Goal: Communication & Community: Share content

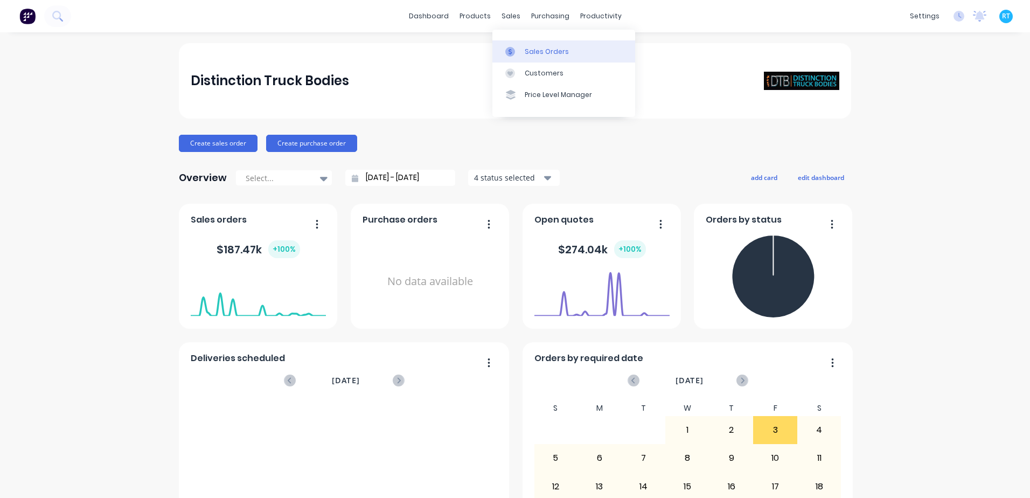
click at [525, 47] on div "Sales Orders" at bounding box center [547, 52] width 44 height 10
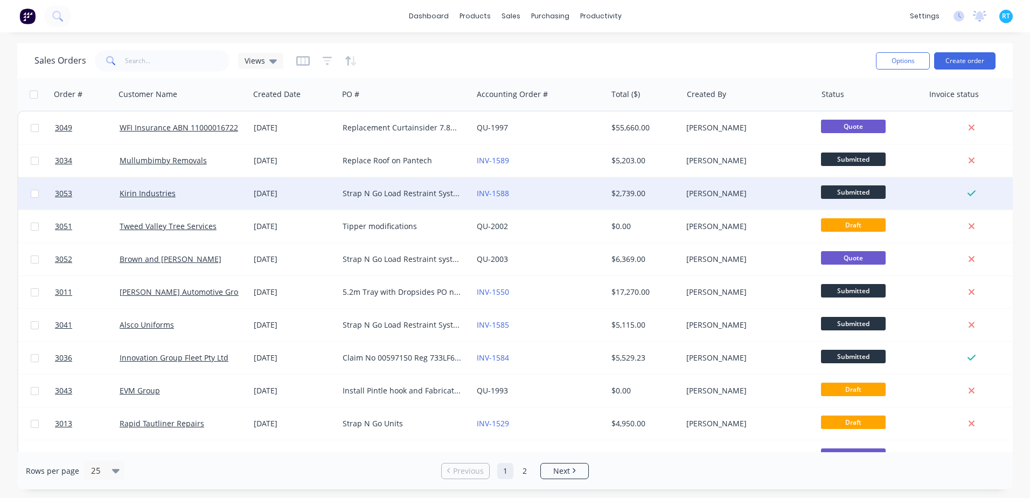
click at [327, 191] on div "[DATE]" at bounding box center [294, 193] width 80 height 11
click at [346, 197] on div "Strap N Go Load Restraint System for a 14plt Curtainsider" at bounding box center [403, 193] width 120 height 11
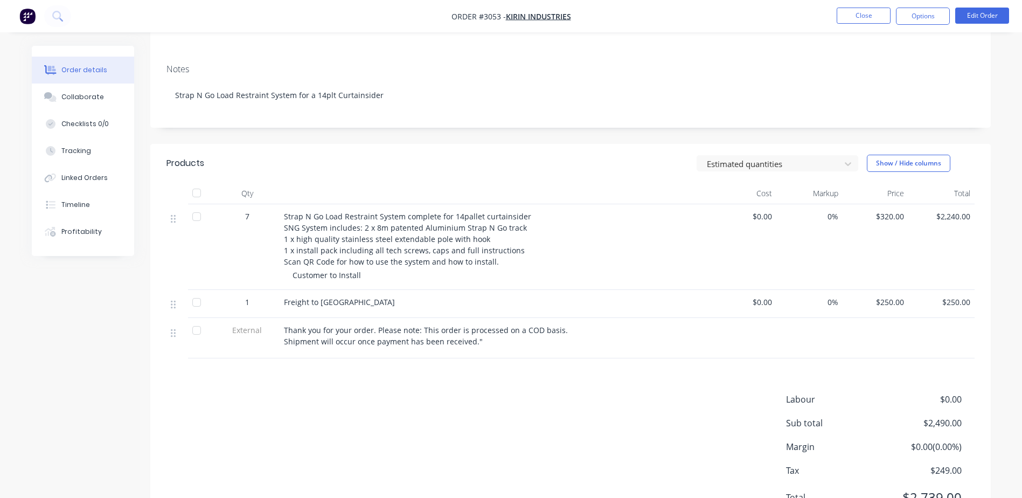
scroll to position [197, 0]
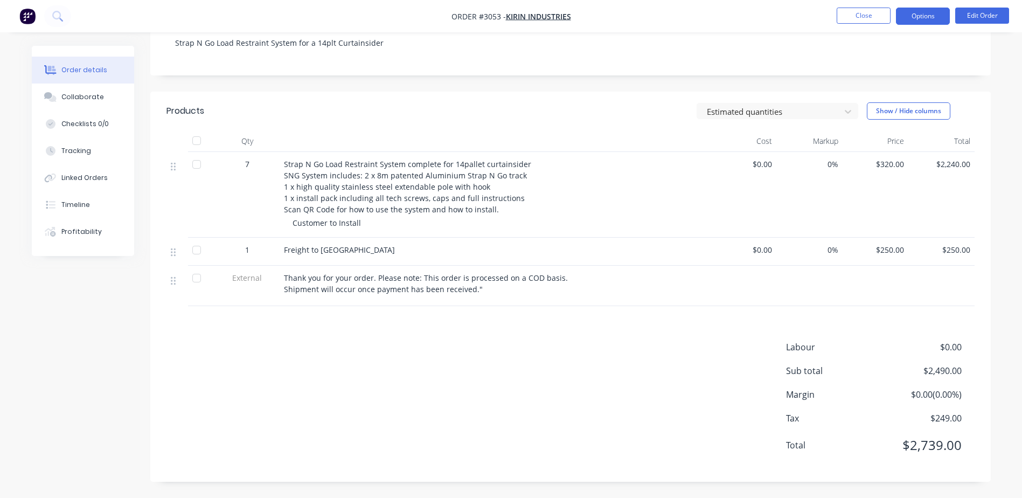
click at [924, 20] on button "Options" at bounding box center [923, 16] width 54 height 17
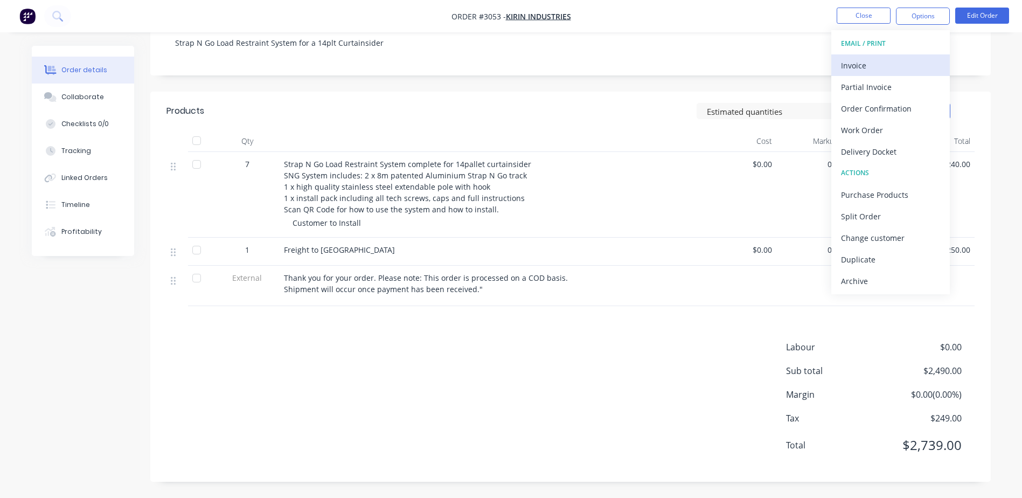
click at [897, 62] on div "Invoice" at bounding box center [890, 66] width 99 height 16
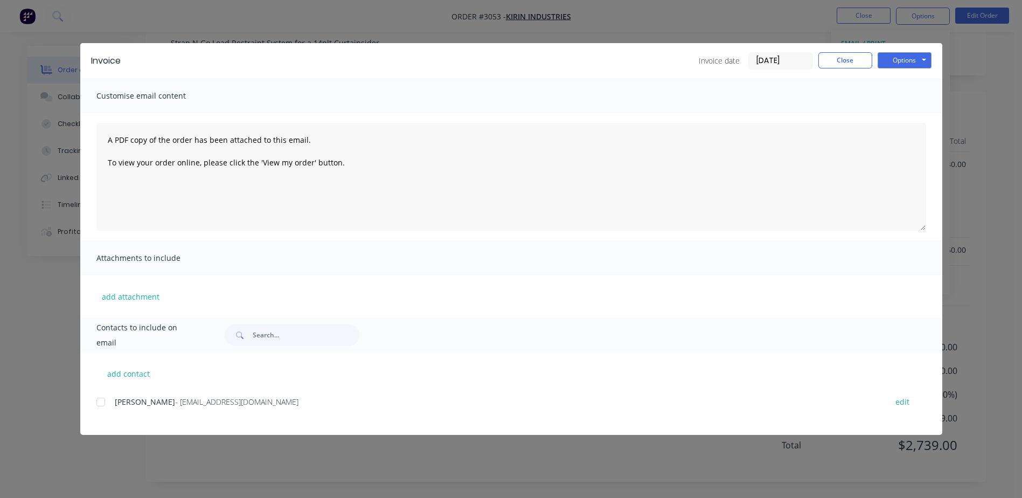
click at [102, 402] on div at bounding box center [101, 402] width 22 height 22
click at [921, 58] on button "Options" at bounding box center [905, 60] width 54 height 16
click at [858, 85] on div "Customise email content" at bounding box center [511, 95] width 862 height 35
click at [139, 296] on button "add attachment" at bounding box center [130, 296] width 68 height 16
click at [892, 66] on button "Options" at bounding box center [905, 60] width 54 height 16
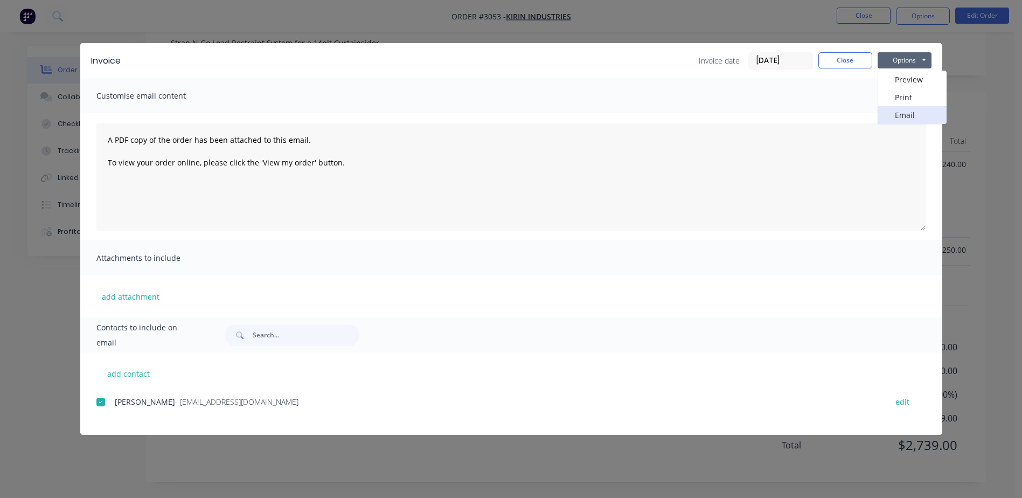
click at [912, 119] on button "Email" at bounding box center [912, 115] width 69 height 18
